Goal: Navigation & Orientation: Find specific page/section

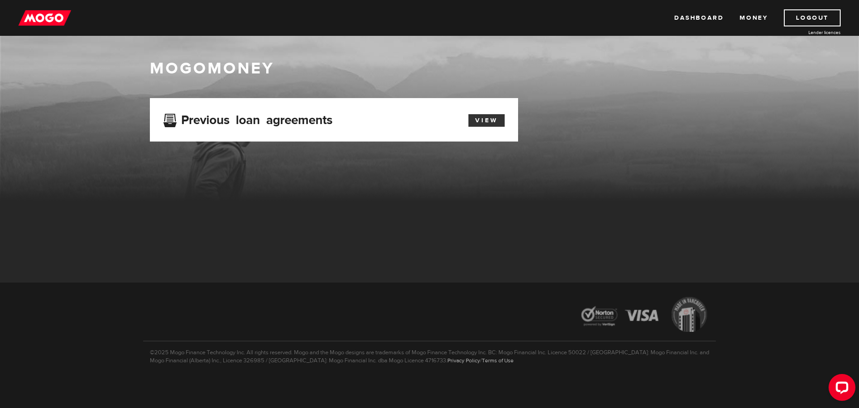
click at [480, 121] on link "View" at bounding box center [487, 120] width 36 height 13
click at [759, 20] on link "Money" at bounding box center [754, 17] width 28 height 17
click at [759, 14] on link "Money" at bounding box center [754, 17] width 28 height 17
click at [695, 18] on link "Dashboard" at bounding box center [698, 17] width 49 height 17
click at [841, 387] on icon "Open LiveChat chat widget" at bounding box center [842, 387] width 9 height 6
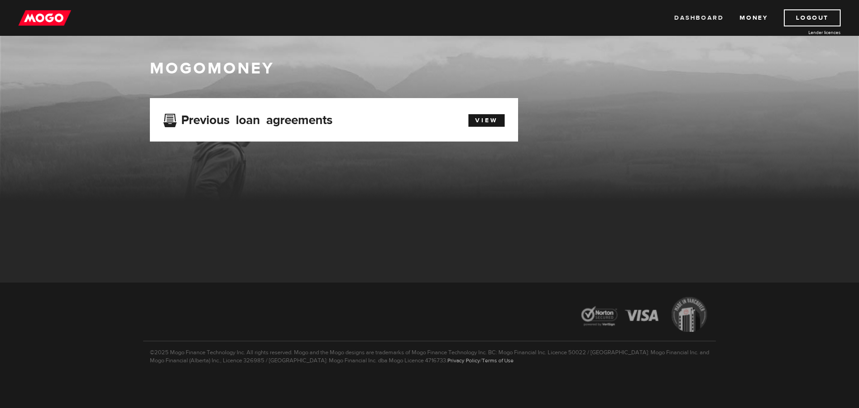
click at [687, 17] on link "Dashboard" at bounding box center [698, 17] width 49 height 17
